Goal: Navigation & Orientation: Find specific page/section

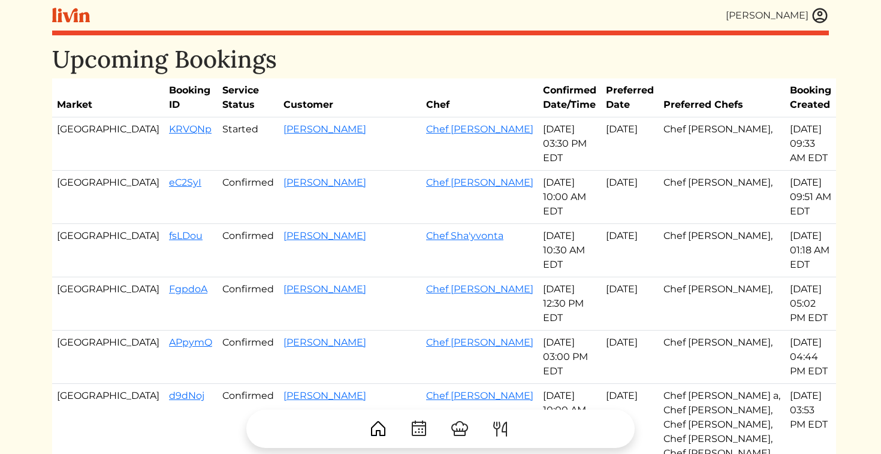
click at [829, 13] on img at bounding box center [820, 16] width 18 height 18
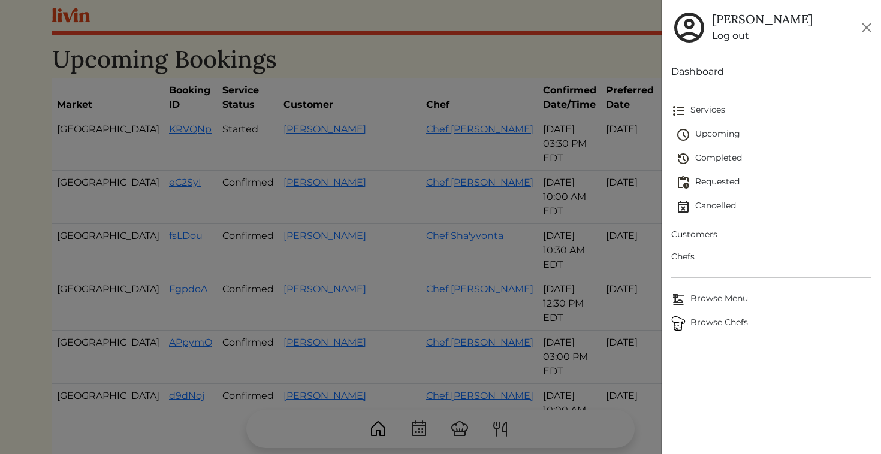
click at [701, 322] on span "Browse Chefs" at bounding box center [772, 324] width 201 height 14
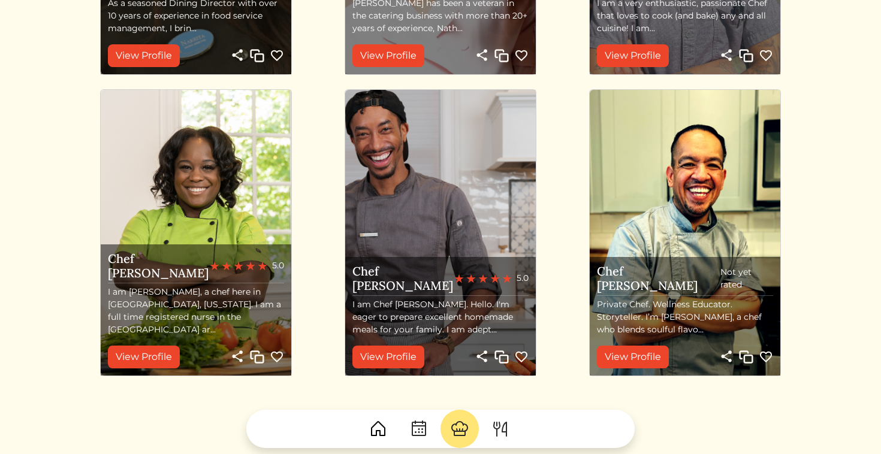
scroll to position [1344, 0]
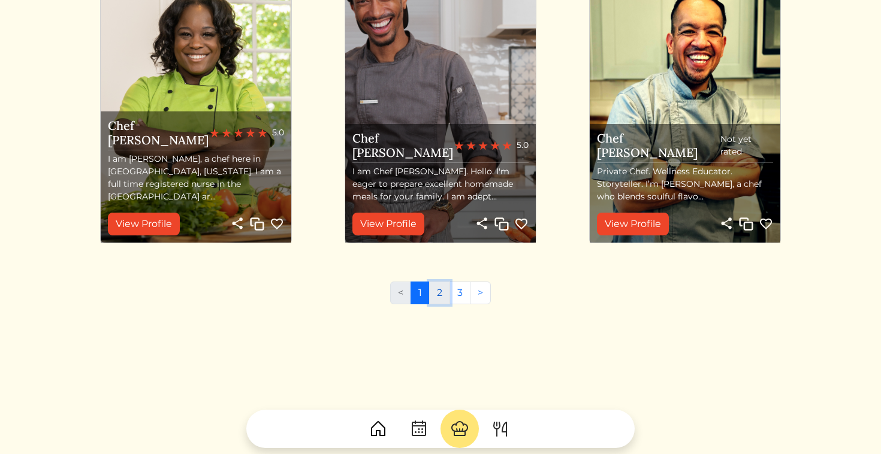
click at [434, 298] on link "2" at bounding box center [439, 293] width 21 height 23
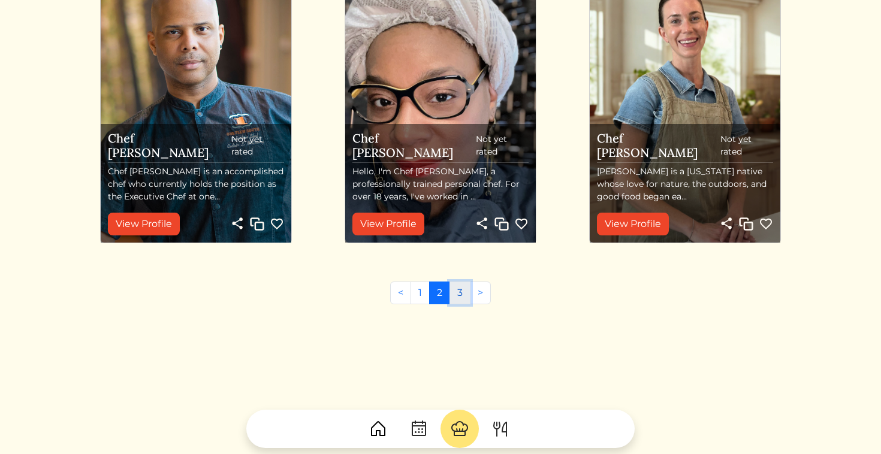
click at [463, 293] on link "3" at bounding box center [460, 293] width 21 height 23
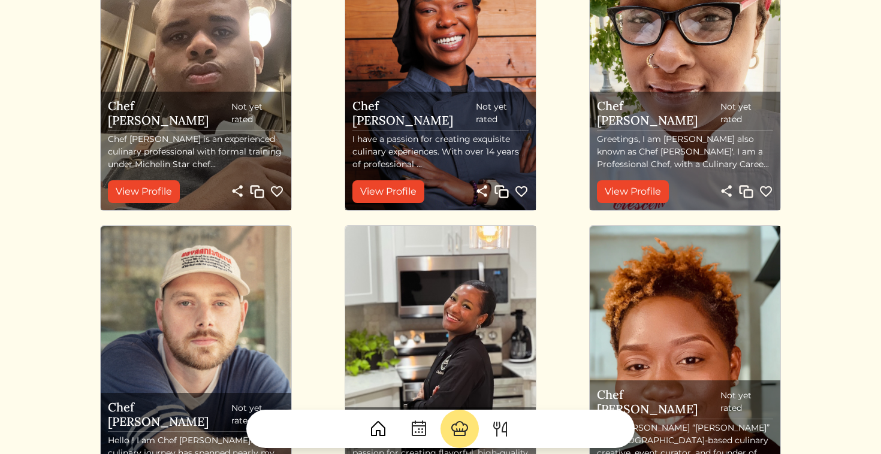
scroll to position [475, 0]
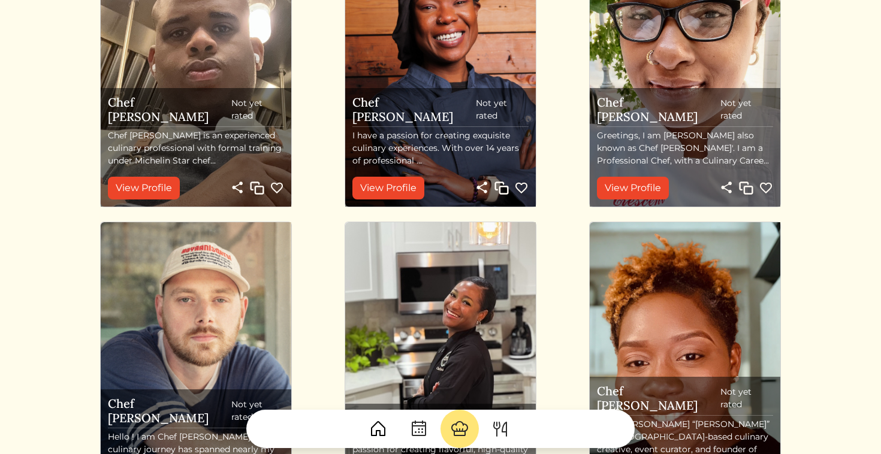
click at [498, 192] on img "button" at bounding box center [502, 188] width 14 height 14
click at [401, 191] on link "View Profile" at bounding box center [389, 188] width 72 height 23
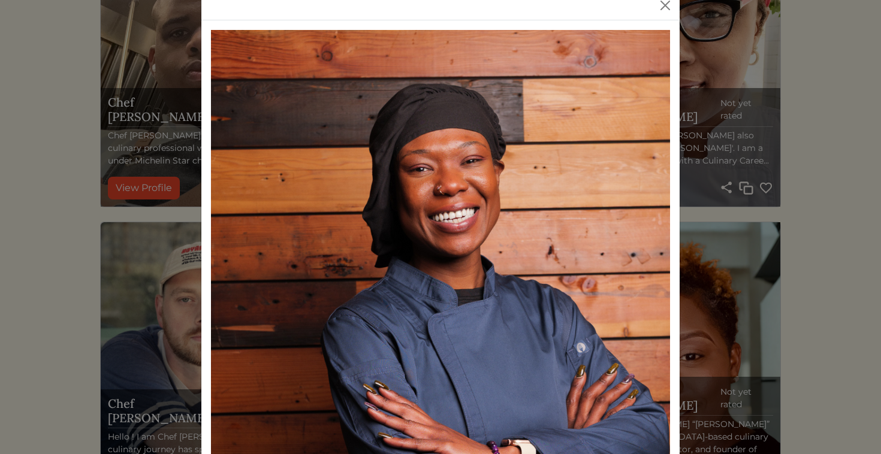
scroll to position [0, 0]
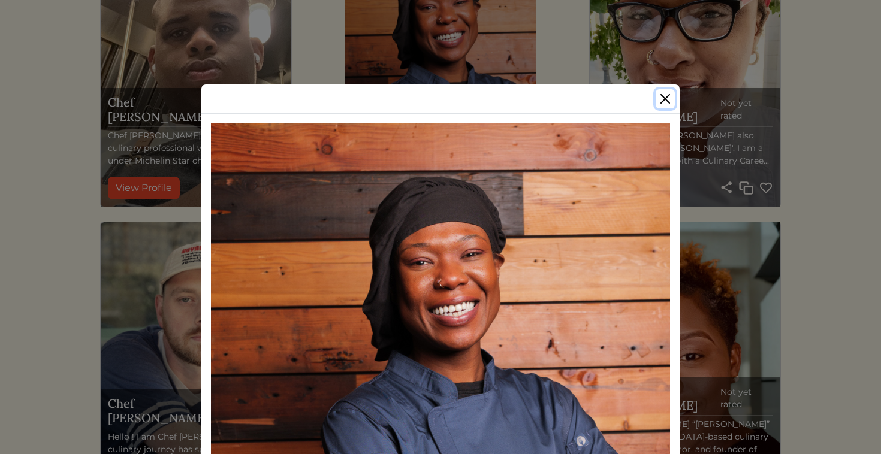
click at [664, 98] on button "Close" at bounding box center [665, 98] width 19 height 19
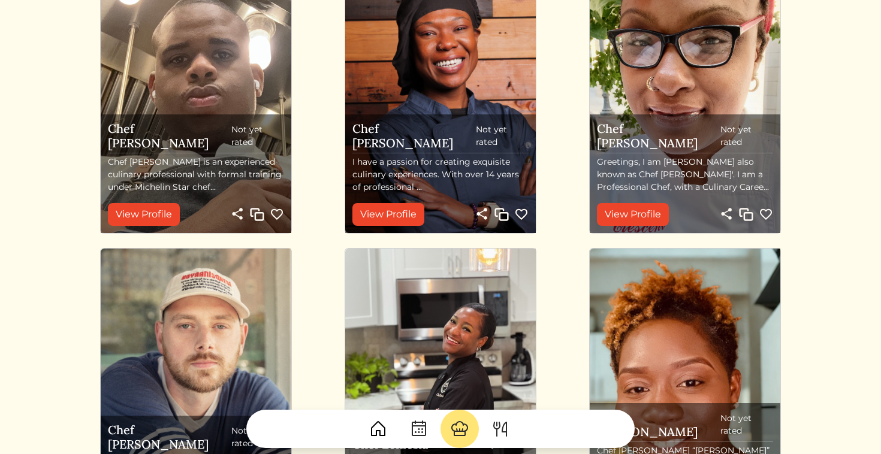
scroll to position [475, 0]
